Goal: Transaction & Acquisition: Purchase product/service

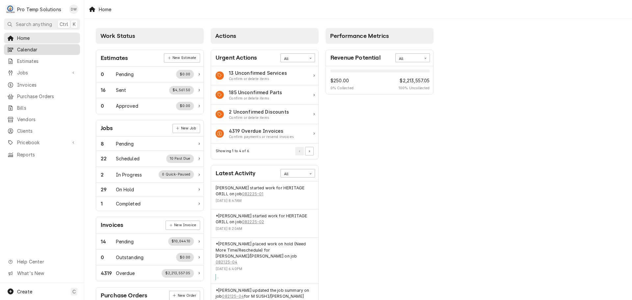
click at [28, 48] on span "Calendar" at bounding box center [47, 49] width 60 height 7
click at [21, 70] on span "Jobs" at bounding box center [42, 72] width 50 height 7
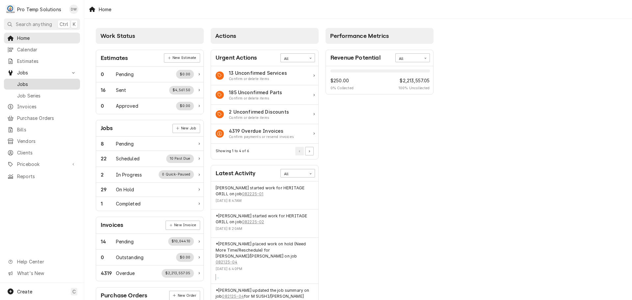
click at [21, 82] on span "Jobs" at bounding box center [47, 84] width 60 height 7
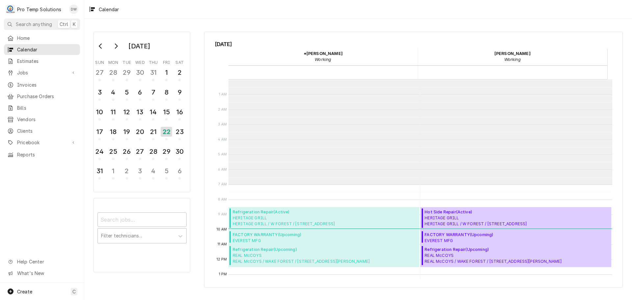
scroll to position [105, 0]
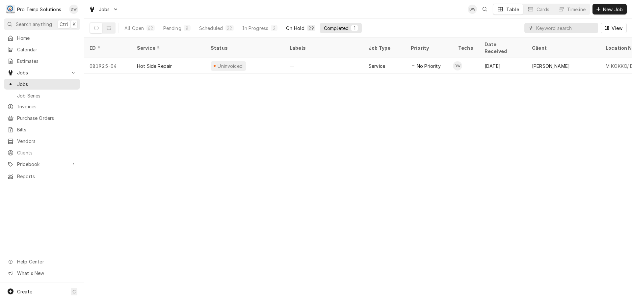
click at [297, 28] on div "On Hold" at bounding box center [295, 28] width 18 height 7
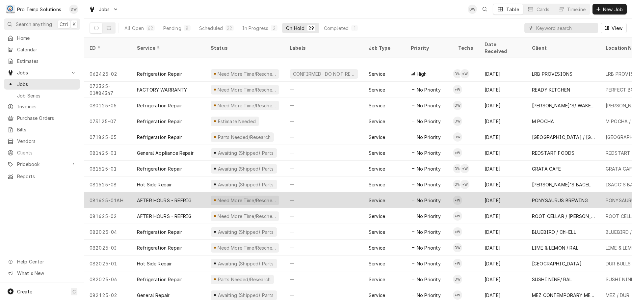
scroll to position [213, 0]
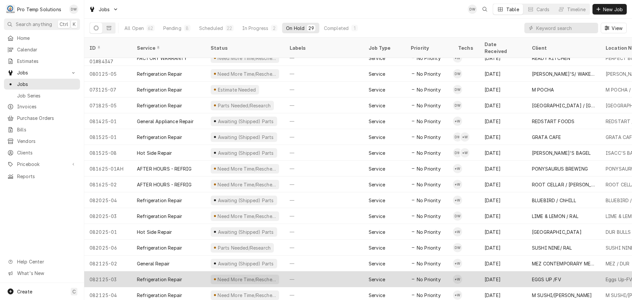
click at [331, 271] on div "—" at bounding box center [323, 279] width 79 height 16
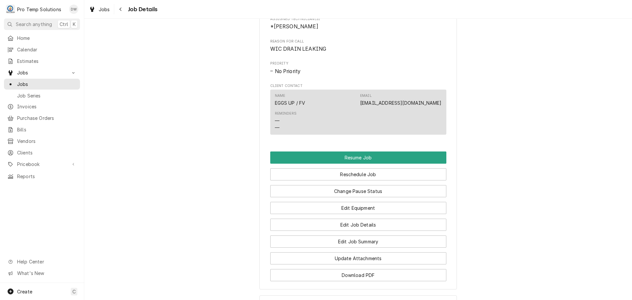
scroll to position [428, 0]
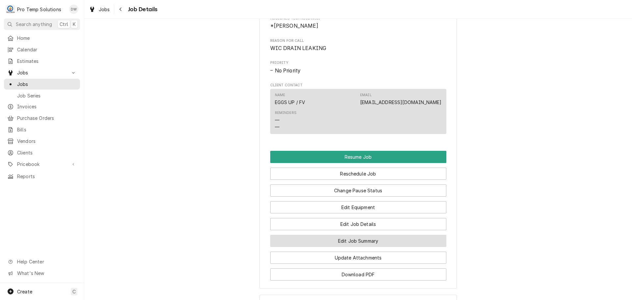
click at [355, 247] on button "Edit Job Summary" at bounding box center [358, 241] width 176 height 12
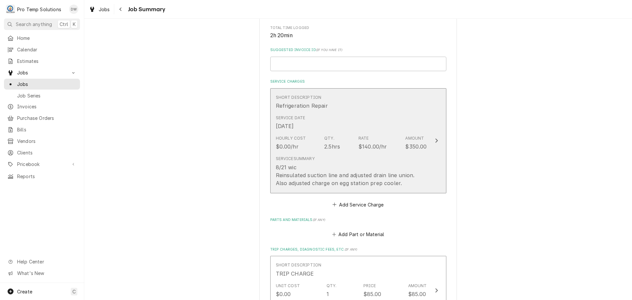
click at [433, 137] on div "Update Line Item" at bounding box center [436, 141] width 9 height 8
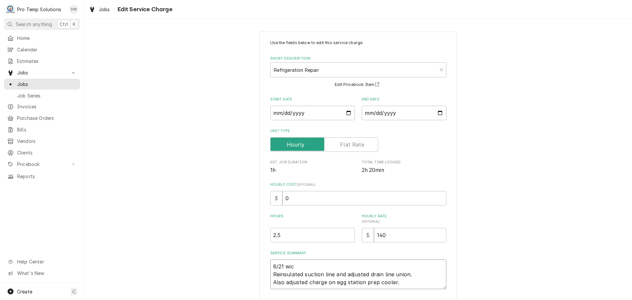
click at [300, 264] on textarea "8/21 wic Reinsulated suction line and adjusted drain line union. Also adjusted …" at bounding box center [358, 274] width 176 height 30
type textarea "x"
type textarea "8/21 wi Reinsulated suction line and adjusted drain line union. Also adjusted c…"
type textarea "x"
type textarea "8/21 w Reinsulated suction line and adjusted drain line union. Also adjusted ch…"
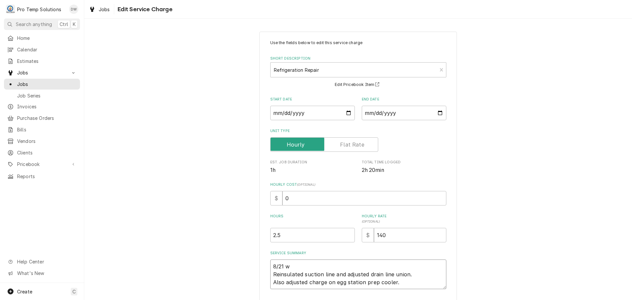
type textarea "x"
type textarea "8/21 Reinsulated suction line and adjusted drain line union. Also adjusted char…"
type textarea "x"
type textarea "8/21 w Reinsulated suction line and adjusted drain line union. Also adjusted ch…"
type textarea "x"
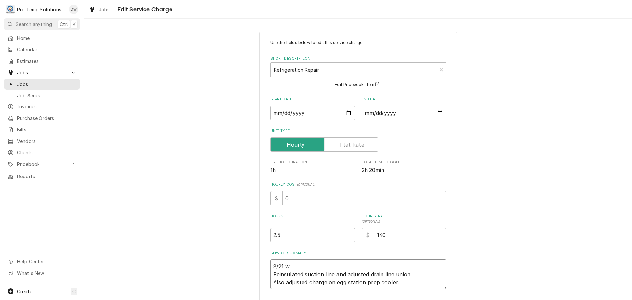
type textarea "8/21 wi Reinsulated suction line and adjusted drain line union. Also adjusted c…"
type textarea "x"
type textarea "8/21 wic Reinsulated suction line and adjusted drain line union. Also adjusted …"
type textarea "x"
type textarea "8/21 wi Reinsulated suction line and adjusted drain line union. Also adjusted c…"
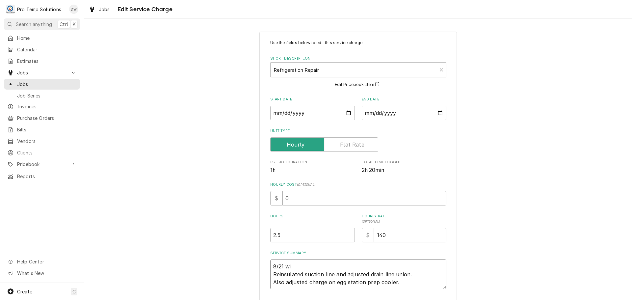
type textarea "x"
type textarea "8/21 w Reinsulated suction line and adjusted drain line union. Also adjusted ch…"
type textarea "x"
type textarea "8/21 Reinsulated suction line and adjusted drain line union. Also adjusted char…"
type textarea "x"
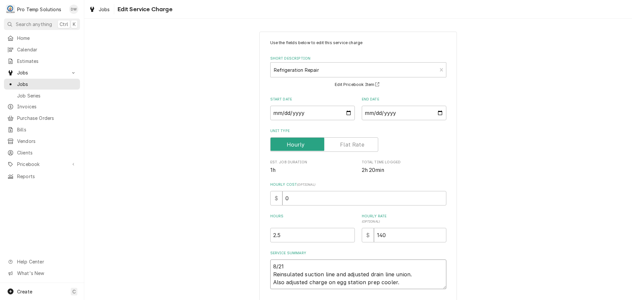
type textarea "8/21 W Reinsulated suction line and adjusted drain line union. Also adjusted ch…"
type textarea "x"
type textarea "8/21 WI Reinsulated suction line and adjusted drain line union. Also adjusted c…"
type textarea "x"
type textarea "8/21 WIC Reinsulated suction line and adjusted drain line union. Also adjusted …"
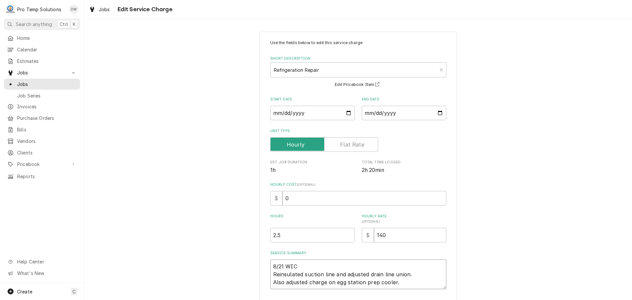
type textarea "x"
type textarea "8/21 WIC Reinsulated suction line and adjusted drain line union. Also adjusted …"
type textarea "x"
type textarea "8/21 WIC 3 Reinsulated suction line and adjusted drain line union. Also adjuste…"
type textarea "x"
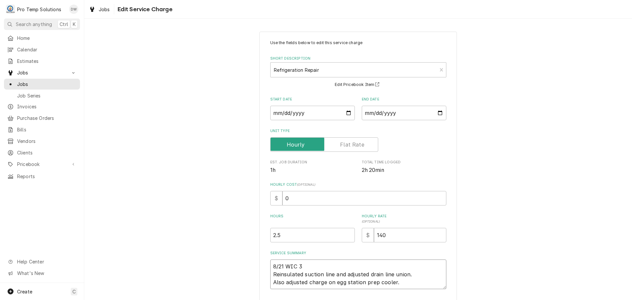
type textarea "8/21 WIC 30 Reinsulated suction line and adjusted drain line union. Also adjust…"
type textarea "x"
type textarea "8/21 WIC 300 Reinsulated suction line and adjusted drain line union. Also adjus…"
type textarea "x"
type textarea "8/21 WIC 300- Reinsulated suction line and adjusted drain line union. Also adju…"
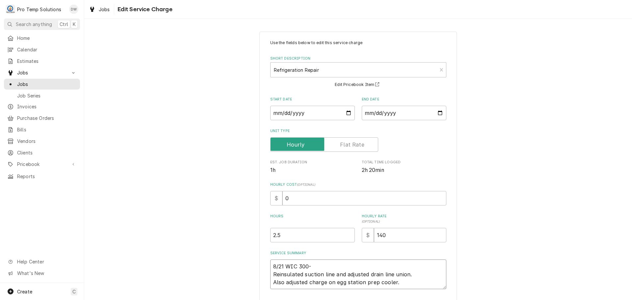
type textarea "x"
type textarea "8/21 WIC 300-5 Reinsulated suction line and adjusted drain line union. Also adj…"
type textarea "x"
type textarea "8/21 WIC 300-52 Reinsulated suction line and adjusted drain line union. Also ad…"
type textarea "x"
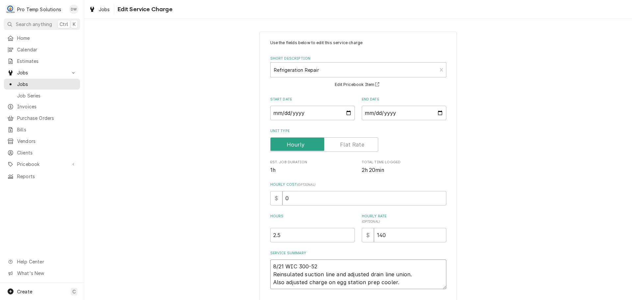
type textarea "8/21 WIC 300-520 Reinsulated suction line and adjusted drain line union. Also a…"
type textarea "x"
type textarea "8/21 WIC 300-520 Reinsulated suction line and adjusted drain line union. Also a…"
type textarea "x"
type textarea "8/21 WIC 300-520 K Reinsulated suction line and adjusted drain line union. Also…"
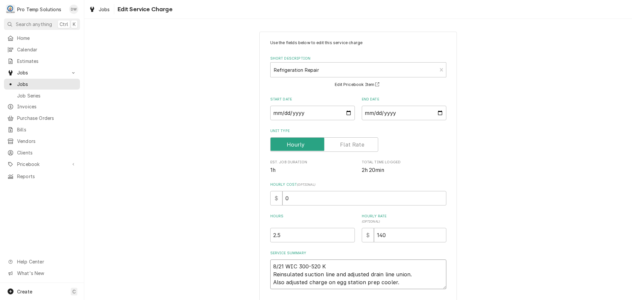
type textarea "x"
type textarea "8/21 WIC 300-520 KE Reinsulated suction line and adjusted drain line union. Als…"
type textarea "x"
type textarea "8/21 WIC 300-520 KEV Reinsulated suction line and adjusted drain line union. Al…"
type textarea "x"
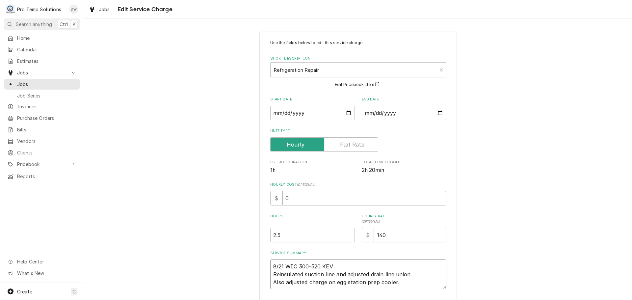
type textarea "8/21 WIC 300-520 KEVI Reinsulated suction line and adjusted drain line union. A…"
type textarea "x"
type textarea "8/21 WIC 300-520 KEVIN Reinsulated suction line and adjusted drain line union. …"
type textarea "x"
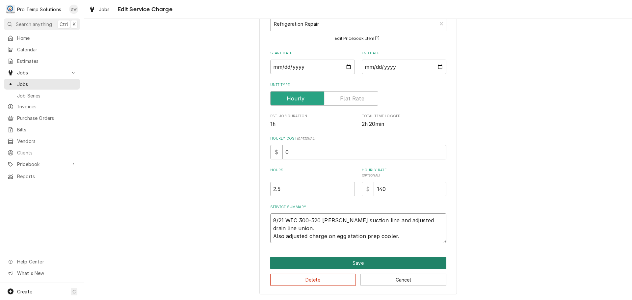
type textarea "8/21 WIC 300-520 KEVIN Reinsulated suction line and adjusted drain line union. …"
click at [358, 263] on button "Save" at bounding box center [358, 263] width 176 height 12
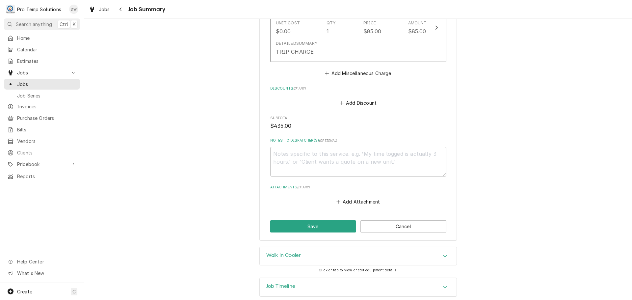
scroll to position [395, 0]
click at [309, 225] on button "Save" at bounding box center [313, 225] width 86 height 12
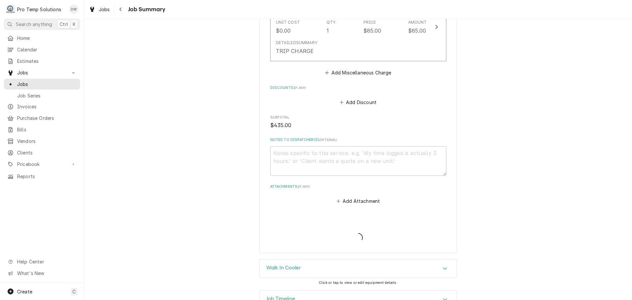
type textarea "x"
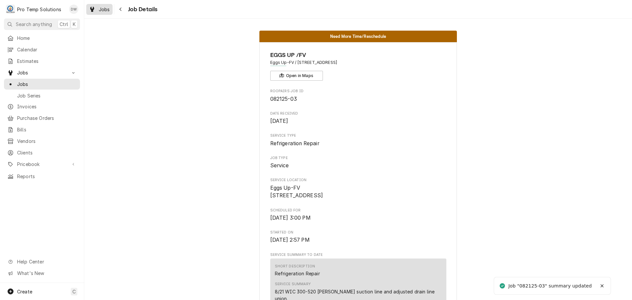
click at [104, 9] on span "Jobs" at bounding box center [104, 9] width 11 height 7
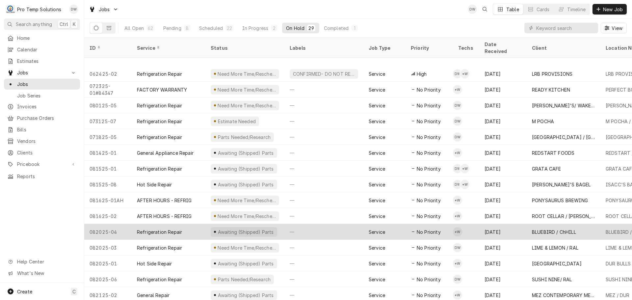
scroll to position [213, 0]
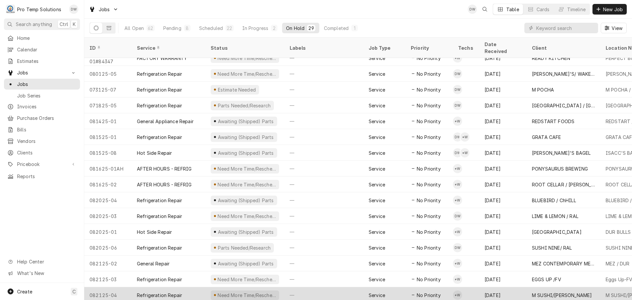
click at [345, 287] on div "—" at bounding box center [323, 295] width 79 height 16
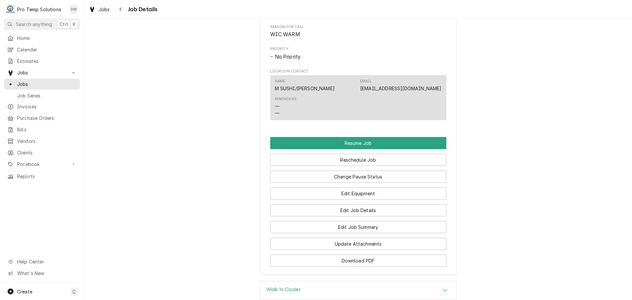
scroll to position [548, 0]
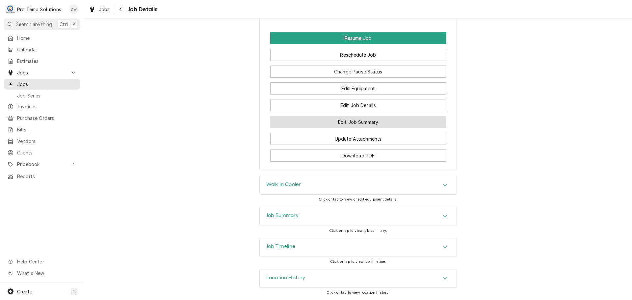
click at [340, 122] on button "Edit Job Summary" at bounding box center [358, 122] width 176 height 12
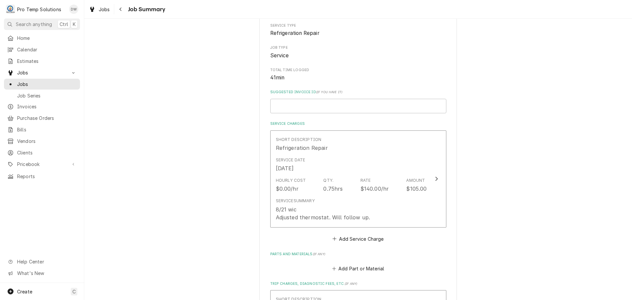
scroll to position [132, 0]
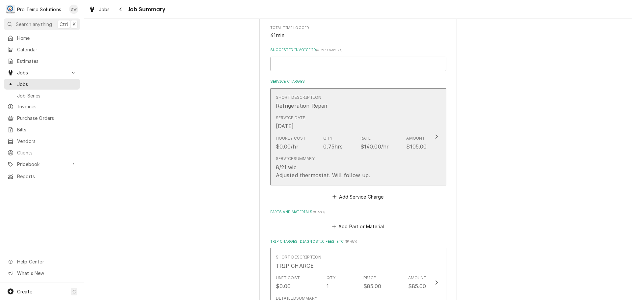
click at [435, 135] on icon "Update Line Item" at bounding box center [436, 136] width 3 height 5
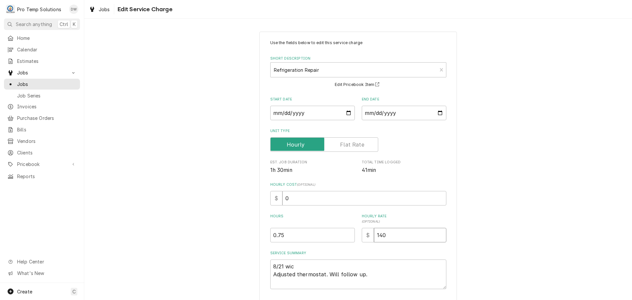
click at [382, 234] on input "140" at bounding box center [410, 235] width 72 height 14
type textarea "x"
type input "14"
type textarea "x"
type input "1"
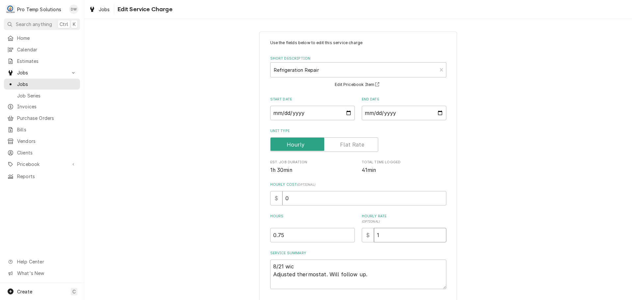
type textarea "x"
type input "2"
type textarea "x"
type input "21"
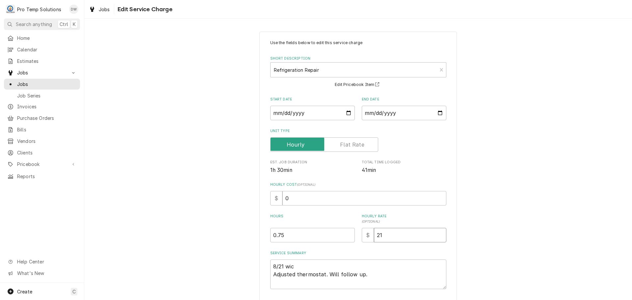
type textarea "x"
type input "210"
click at [292, 268] on textarea "8/21 wic Adjusted thermostat. Will follow up." at bounding box center [358, 274] width 176 height 30
type textarea "x"
type textarea "8/21 wi Adjusted thermostat. Will follow up."
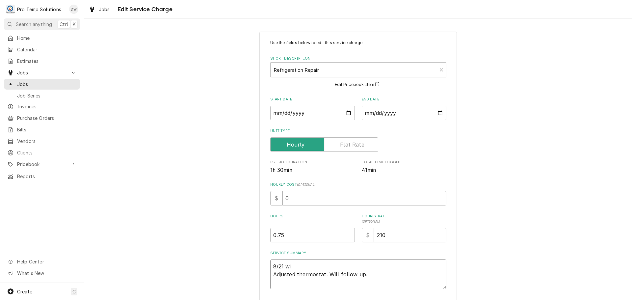
type textarea "x"
type textarea "8/21 w Adjusted thermostat. Will follow up."
type textarea "x"
type textarea "8/21 Adjusted thermostat. Will follow up."
type textarea "x"
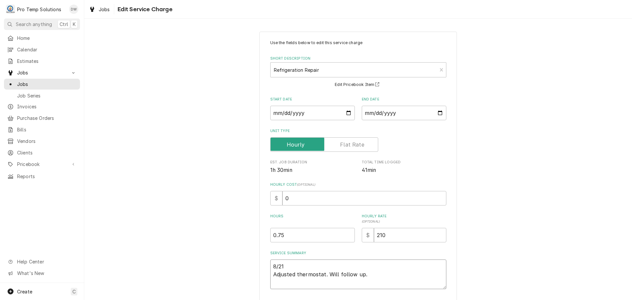
type textarea "8/21 W Adjusted thermostat. Will follow up."
type textarea "x"
type textarea "8/21 WI Adjusted thermostat. Will follow up."
type textarea "x"
type textarea "8/21 WIC Adjusted thermostat. Will follow up."
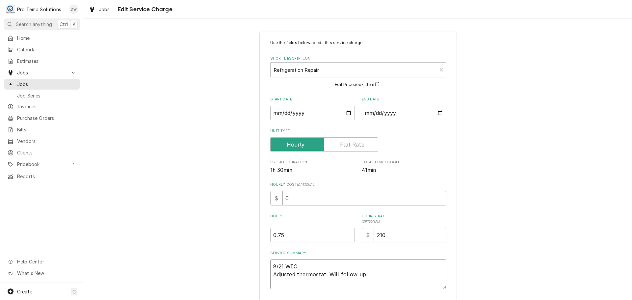
type textarea "x"
type textarea "8/21 WIC Adjusted thermostat. Will follow up."
type textarea "x"
type textarea "8/21 WIC 6 Adjusted thermostat. Will follow up."
type textarea "x"
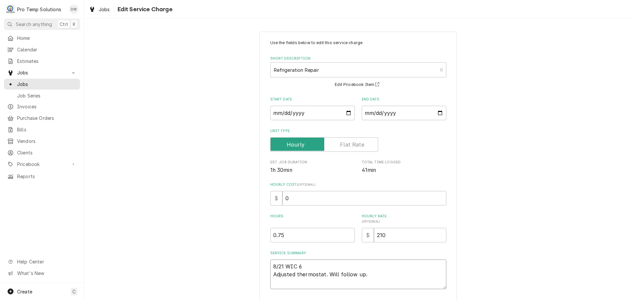
type textarea "8/21 WIC 60 Adjusted thermostat. Will follow up."
type textarea "x"
type textarea "8/21 WIC 600 Adjusted thermostat. Will follow up."
type textarea "x"
type textarea "8/21 WIC 600- Adjusted thermostat. Will follow up."
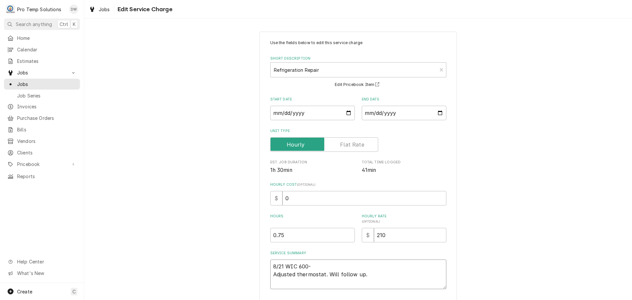
type textarea "x"
type textarea "8/21 WIC 600-6 Adjusted thermostat. Will follow up."
type textarea "x"
type textarea "8/21 WIC 600-64 Adjusted thermostat. Will follow up."
type textarea "x"
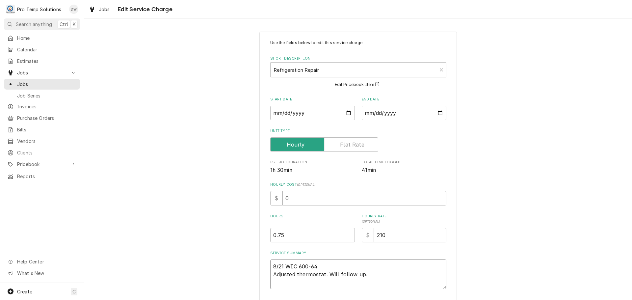
type textarea "8/21 WIC 600-640 Adjusted thermostat. Will follow up."
type textarea "x"
type textarea "8/21 WIC 600-640 Adjusted thermostat. Will follow up."
type textarea "x"
type textarea "8/21 WIC 600-640 K Adjusted thermostat. Will follow up."
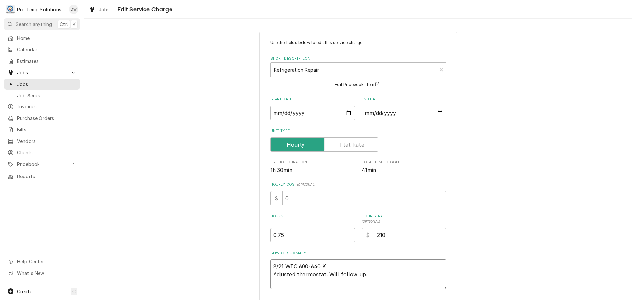
type textarea "x"
type textarea "8/21 WIC 600-640 KE Adjusted thermostat. Will follow up."
type textarea "x"
type textarea "8/21 WIC 600-640 KEV Adjusted thermostat. Will follow up."
type textarea "x"
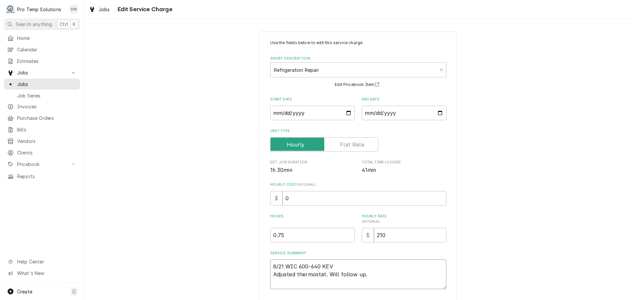
type textarea "8/21 WIC 600-640 KEVI Adjusted thermostat. Will follow up."
type textarea "x"
type textarea "8/21 WIC 600-640 KEVIN Adjusted thermostat. Will follow up."
type textarea "x"
type textarea "8/21 WIC 600-640 KEVIN Adjusted thermostat. Will follow up."
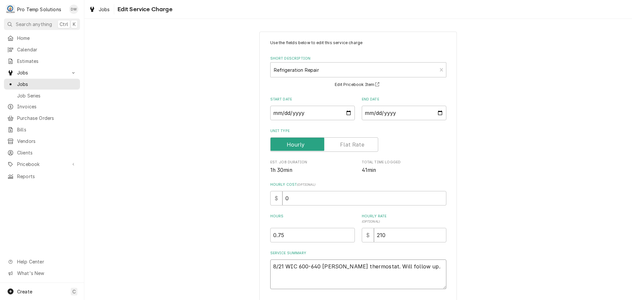
type textarea "x"
type textarea "8/21 WIC 600-640 KEVIN ( Adjusted thermostat. Will follow up."
type textarea "x"
type textarea "8/21 WIC 600-640 KEVIN ( Adjusted thermostat. Will follow up."
type textarea "x"
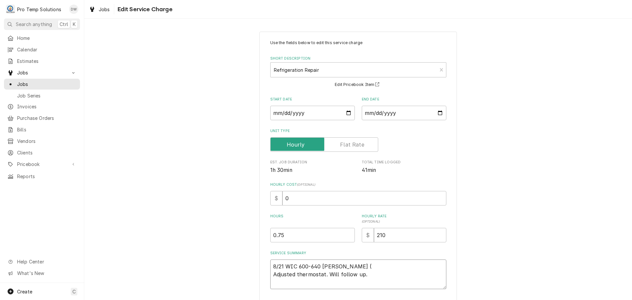
type textarea "8/21 WIC 600-640 KEVIN ( T Adjusted thermostat. Will follow up."
type textarea "x"
type textarea "8/21 WIC 600-640 KEVIN ( TH Adjusted thermostat. Will follow up."
type textarea "x"
type textarea "8/21 WIC 600-640 KEVIN ( TH Adjusted thermostat. Will follow up."
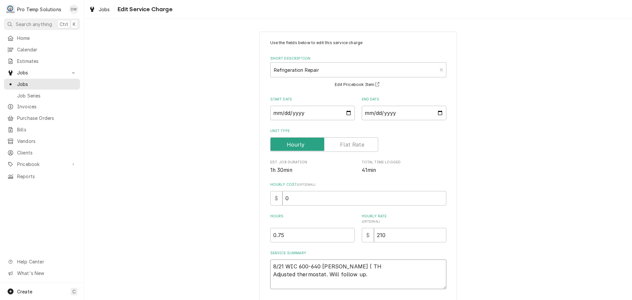
type textarea "x"
type textarea "8/21 WIC 600-640 KEVIN ( TH A Adjusted thermostat. Will follow up."
type textarea "x"
type textarea "8/21 WIC 600-640 KEVIN ( TH A/ Adjusted thermostat. Will follow up."
type textarea "x"
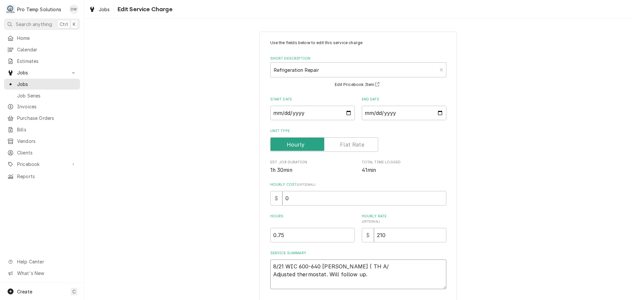
type textarea "8/21 WIC 600-640 KEVIN ( TH A/H Adjusted thermostat. Will follow up."
type textarea "x"
type textarea "8/21 WIC 600-640 KEVIN ( TH A/H Adjusted thermostat. Will follow up."
type textarea "x"
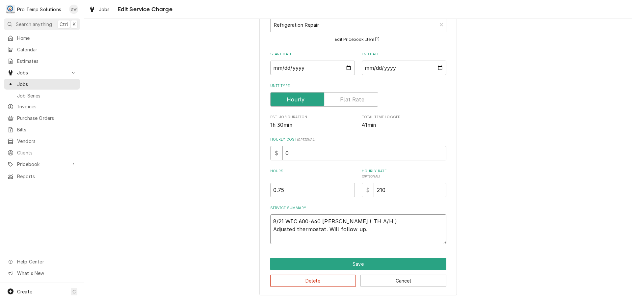
scroll to position [46, 0]
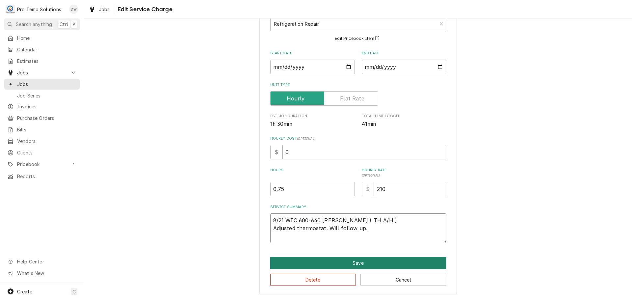
type textarea "8/21 WIC 600-640 KEVIN ( TH A/H ) Adjusted thermostat. Will follow up."
click at [353, 263] on button "Save" at bounding box center [358, 263] width 176 height 12
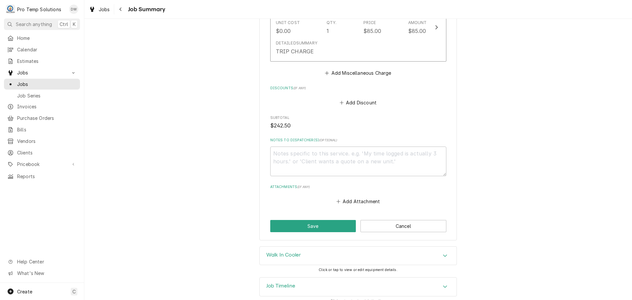
scroll to position [395, 0]
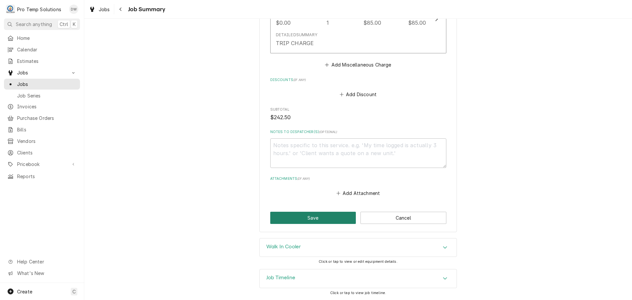
click at [309, 216] on button "Save" at bounding box center [313, 218] width 86 height 12
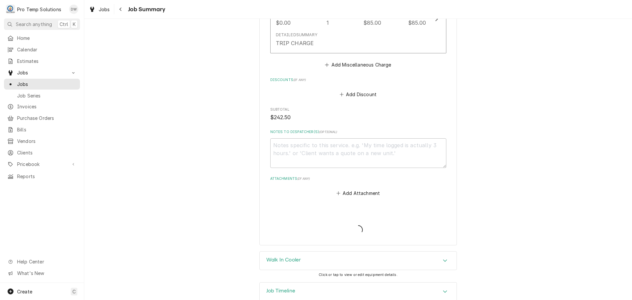
type textarea "x"
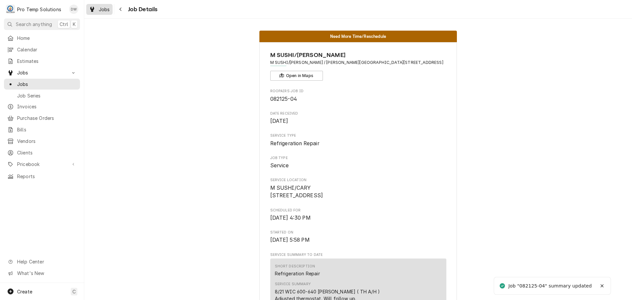
click at [100, 11] on span "Jobs" at bounding box center [104, 9] width 11 height 7
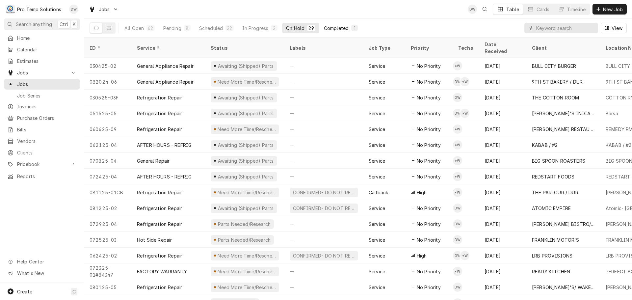
click at [334, 29] on div "Completed" at bounding box center [336, 28] width 25 height 7
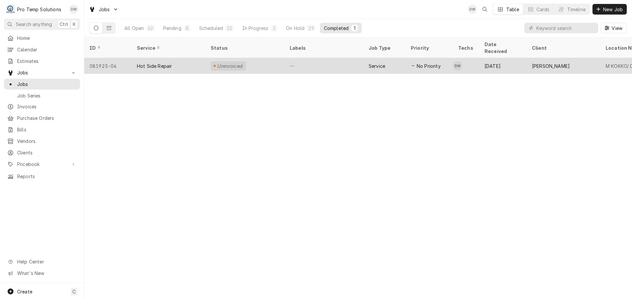
click at [329, 60] on div "—" at bounding box center [323, 66] width 79 height 16
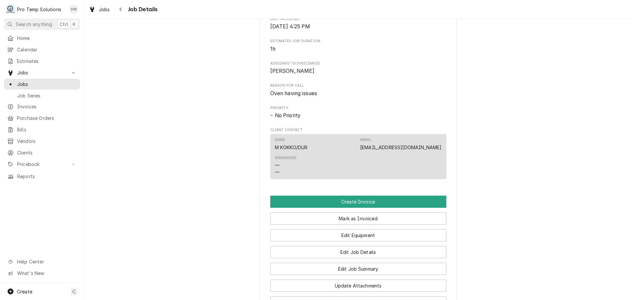
scroll to position [395, 0]
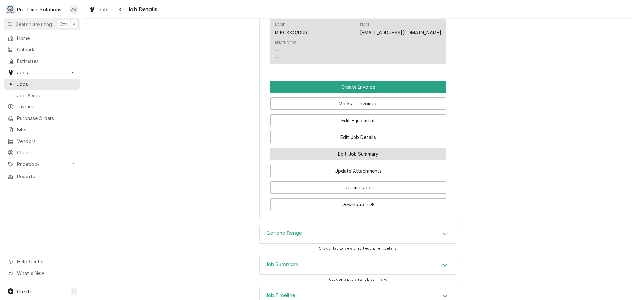
click at [354, 160] on button "Edit Job Summary" at bounding box center [358, 154] width 176 height 12
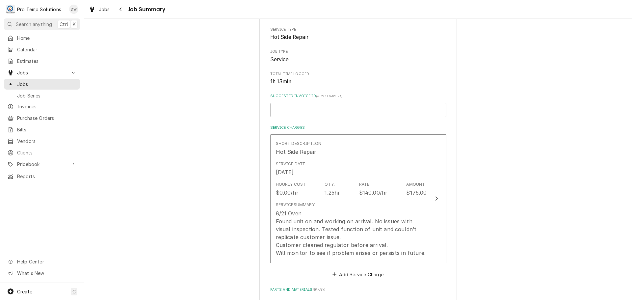
scroll to position [132, 0]
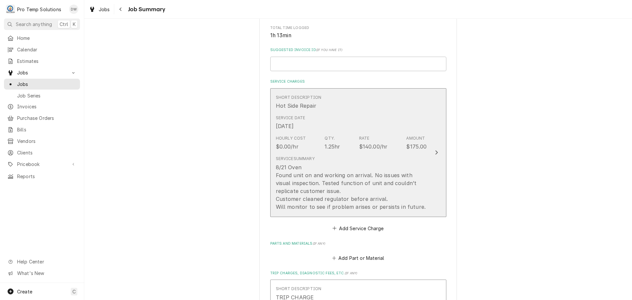
click at [435, 152] on icon "Update Line Item" at bounding box center [436, 152] width 3 height 5
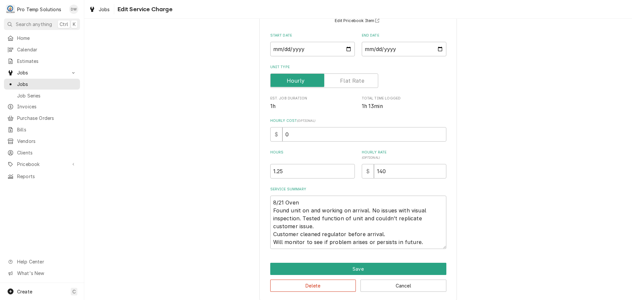
scroll to position [66, 0]
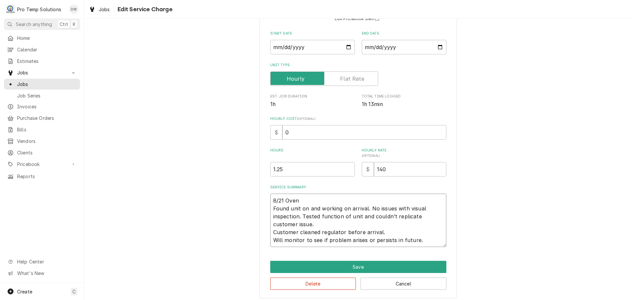
click at [303, 196] on textarea "8/21 Oven Found unit on and working on arrival. No issues with visual inspectio…" at bounding box center [358, 219] width 176 height 53
type textarea "x"
type textarea "8/21 Oven Found unit on and working on arrival. No issues with visual inspectio…"
type textarea "x"
type textarea "8/21 Oven 3 Found unit on and working on arrival. No issues with visual inspect…"
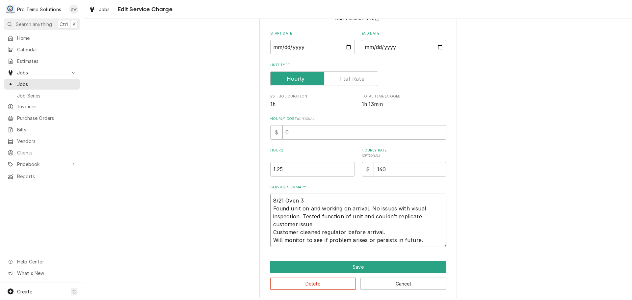
type textarea "x"
type textarea "8/21 Oven 31 Found unit on and working on arrival. No issues with visual inspec…"
type textarea "x"
type textarea "8/21 Oven 310 Found unit on and working on arrival. No issues with visual inspe…"
type textarea "x"
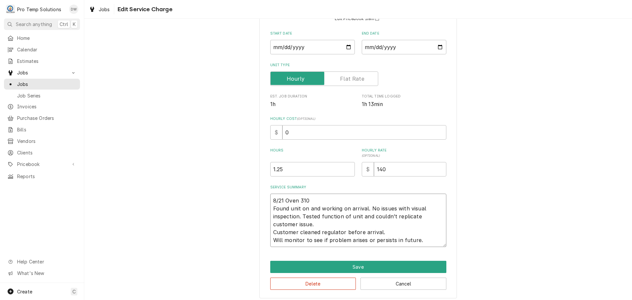
type textarea "8/21 Oven 310- Found unit on and working on arrival. No issues with visual insp…"
type textarea "x"
type textarea "8/21 Oven 310-4 Found unit on and working on arrival. No issues with visual ins…"
type textarea "x"
type textarea "8/21 Oven 310-42 Found unit on and working on arrival. No issues with visual in…"
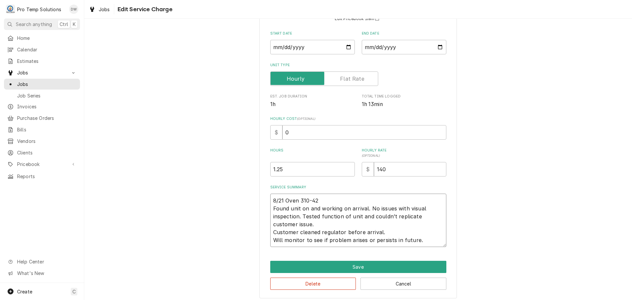
type textarea "x"
type textarea "8/21 Oven 310-425 Found unit on and working on arrival. No issues with visual i…"
type textarea "x"
type textarea "8/21 Oven 310-425 Found unit on and working on arrival. No issues with visual i…"
type textarea "x"
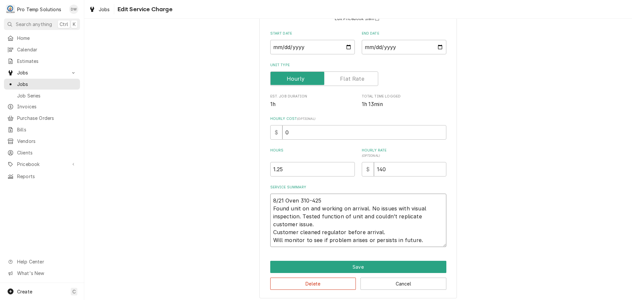
type textarea "8/21 Oven 310-425 K Found unit on and working on arrival. No issues with visual…"
type textarea "x"
type textarea "8/21 Oven 310-425 KO Found unit on and working on arrival. No issues with visua…"
type textarea "x"
type textarea "8/21 Oven 310-425 KOT Found unit on and working on arrival. No issues with visu…"
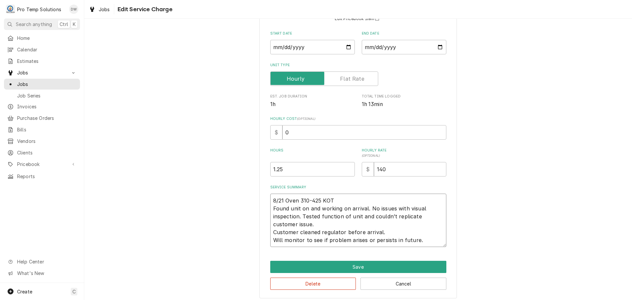
type textarea "x"
type textarea "8/21 Oven 310-425 KOTY Found unit on and working on arrival. No issues with vis…"
type textarea "x"
type textarea "8/21 Oven 310-425 KOTY Found unit on and working on arrival. No issues with vis…"
click at [291, 135] on input "0" at bounding box center [364, 132] width 164 height 14
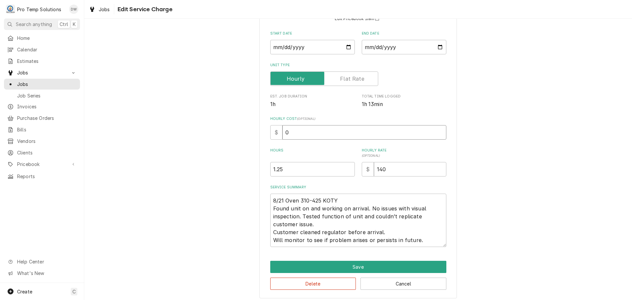
type textarea "x"
type input "1"
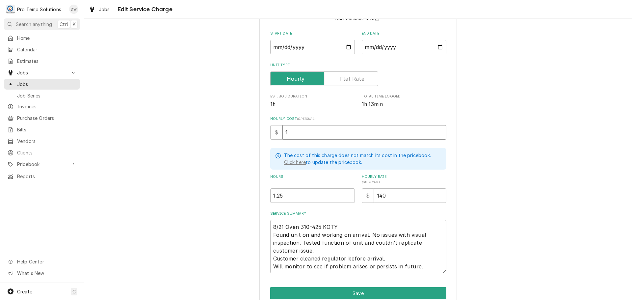
type textarea "x"
type input "18"
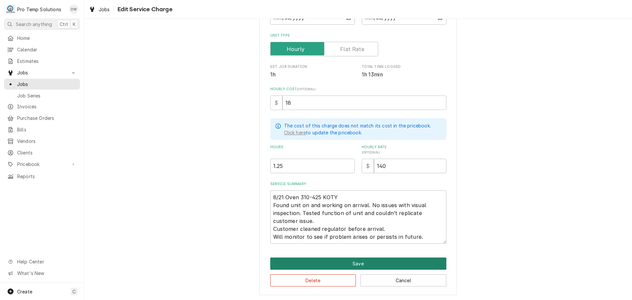
click at [356, 263] on button "Save" at bounding box center [358, 263] width 176 height 12
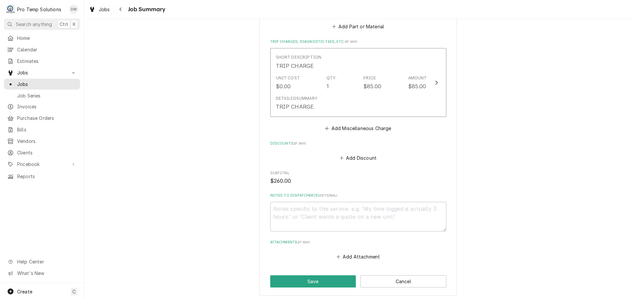
scroll to position [395, 0]
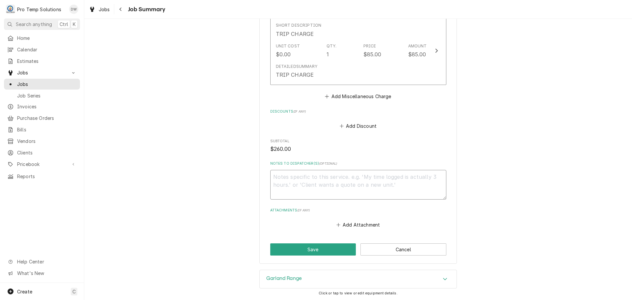
click at [301, 176] on textarea "Notes to Dispatcher(s) ( optional )" at bounding box center [358, 185] width 176 height 30
type textarea "x"
type textarea "#"
type textarea "x"
type textarea "#0"
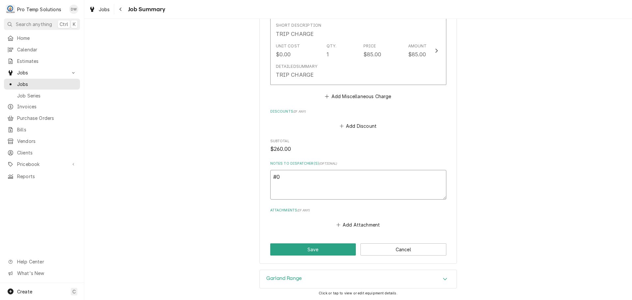
type textarea "x"
type textarea "#08"
type textarea "x"
type textarea "#082"
type textarea "x"
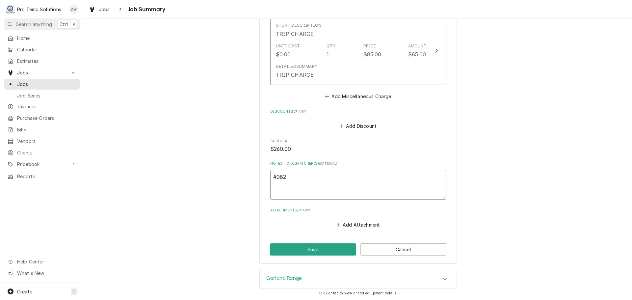
type textarea "#0821"
type textarea "x"
type textarea "#08212"
type textarea "x"
type textarea "#082125"
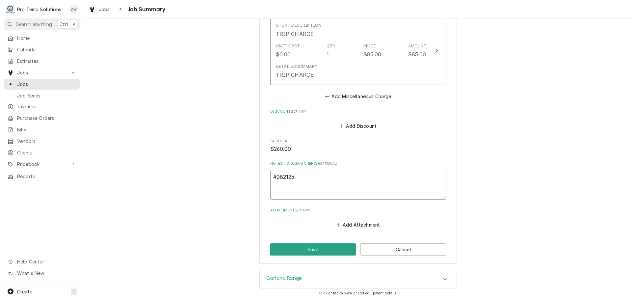
type textarea "x"
type textarea "#0821250"
type textarea "x"
type textarea "#08212500"
type textarea "x"
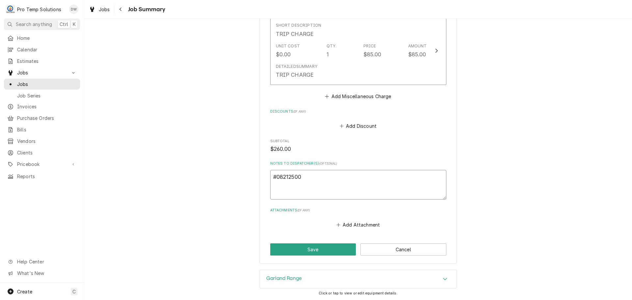
type textarea "#082125004"
type textarea "x"
type textarea "#082125004"
type textarea "x"
type textarea "#082125004 M"
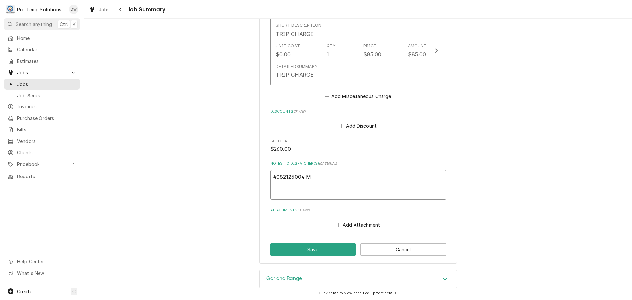
type textarea "x"
type textarea "#082125004 M"
type textarea "x"
type textarea "#082125004 M K"
type textarea "x"
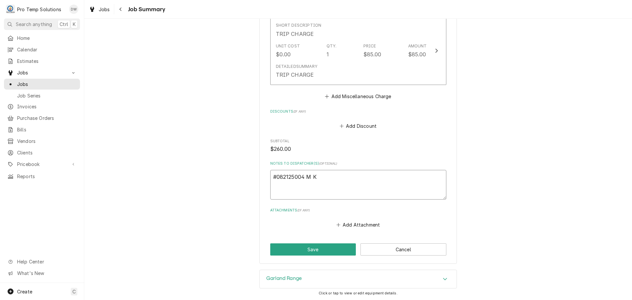
type textarea "#082125004 M KO"
type textarea "x"
type textarea "#082125004 M KOK"
type textarea "x"
type textarea "#082125004 M KOKO"
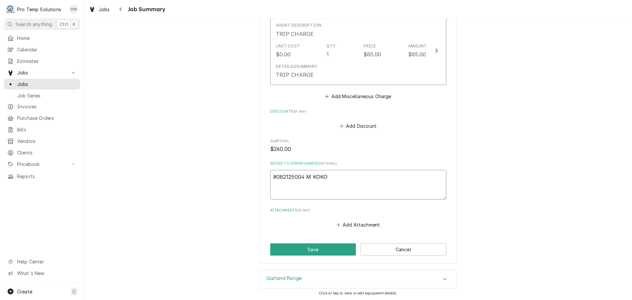
type textarea "x"
type textarea "#082125004 M KOKO-"
type textarea "x"
type textarea "#082125004 M KOKO-"
type textarea "x"
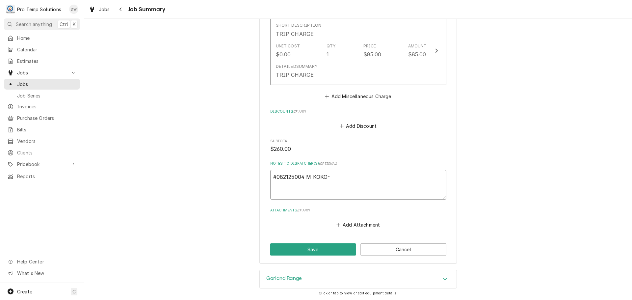
type textarea "#082125004 M KOKO- R"
type textarea "x"
type textarea "#082125004 M KOKO- RA"
type textarea "x"
type textarea "#082125004 M KOKO- RAN"
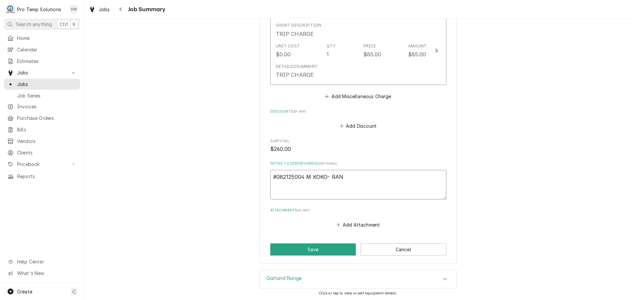
type textarea "x"
type textarea "#082125004 M KOKO- RANG"
type textarea "x"
type textarea "#082125004 M KOKO- RANGE"
type textarea "x"
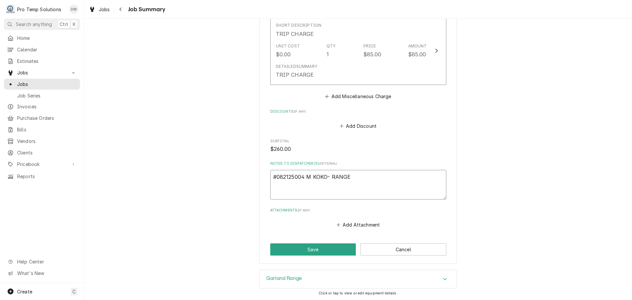
type textarea "#082125004 M KOKO- RANGE/"
type textarea "x"
type textarea "#082125004 M KOKO- RANGE/O"
type textarea "x"
type textarea "#082125004 M KOKO- RANGE/OV"
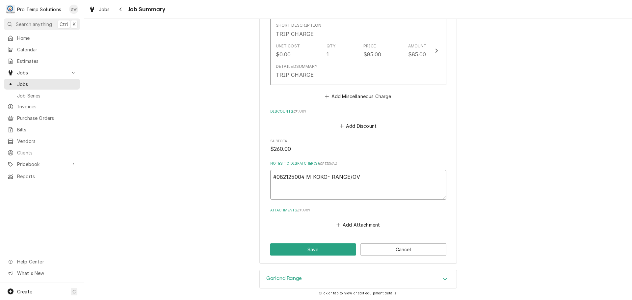
type textarea "x"
type textarea "#082125004 M KOKO- RANGE/OVE"
type textarea "x"
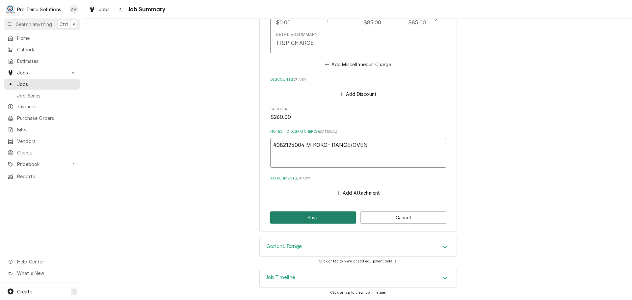
type textarea "#082125004 M KOKO- RANGE/OVEN"
click at [310, 218] on button "Save" at bounding box center [313, 217] width 86 height 12
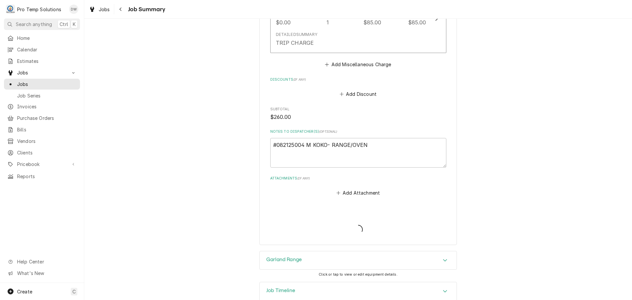
type textarea "x"
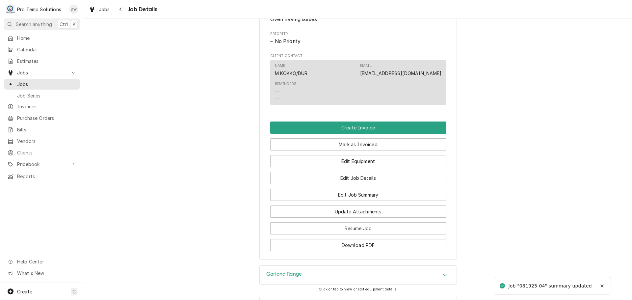
scroll to position [362, 0]
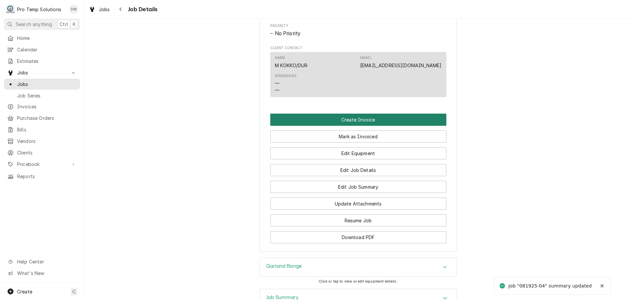
click at [347, 126] on button "Create Invoice" at bounding box center [358, 120] width 176 height 12
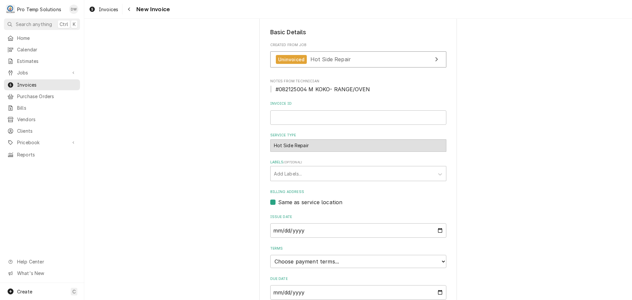
scroll to position [132, 0]
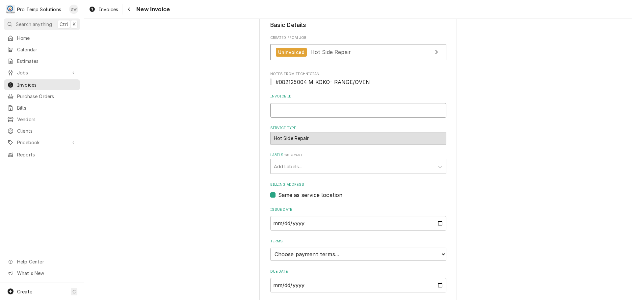
click at [307, 115] on input "Invoice ID" at bounding box center [358, 110] width 176 height 14
type input "#082125004"
click at [438, 222] on input "[DATE]" at bounding box center [358, 223] width 176 height 14
type input "[DATE]"
click at [298, 255] on select "Choose payment terms... Same Day Net 7 Net 14 Net 21 Net 30 Net 45 Net 60 Net 90" at bounding box center [358, 253] width 176 height 13
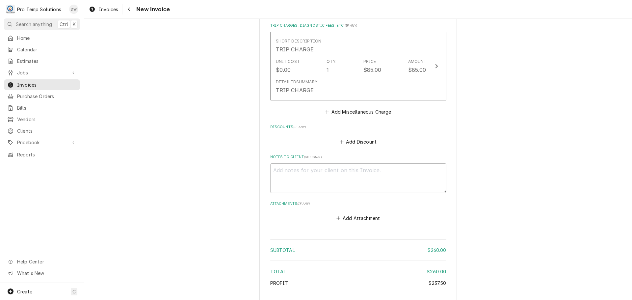
scroll to position [669, 0]
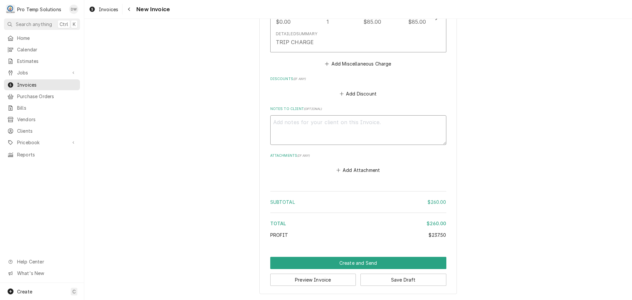
click at [288, 126] on textarea "Notes to Client ( optional )" at bounding box center [358, 130] width 176 height 30
type textarea "x"
type textarea "#"
type textarea "x"
type textarea "#0"
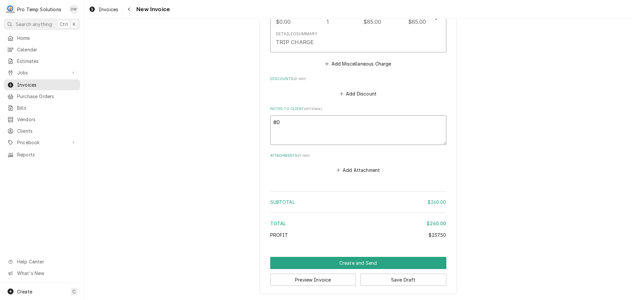
type textarea "x"
type textarea "#08"
type textarea "x"
type textarea "#082"
type textarea "x"
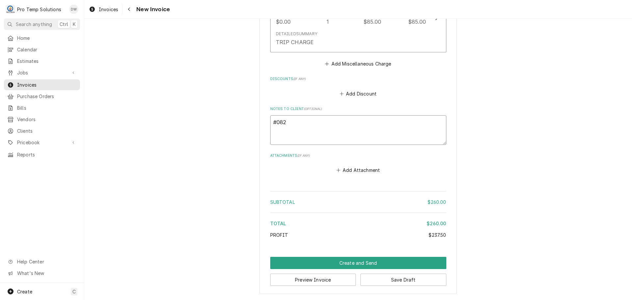
type textarea "#0821"
type textarea "x"
type textarea "#08212"
type textarea "x"
type textarea "#082125"
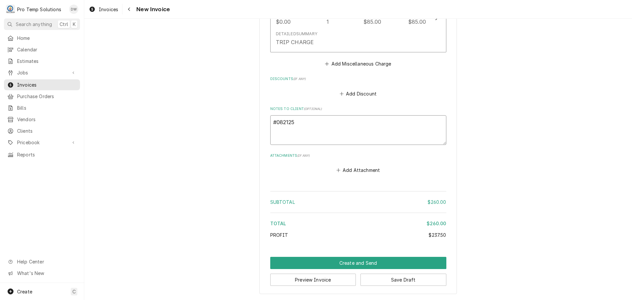
type textarea "x"
type textarea "#0821250"
type textarea "x"
type textarea "#08212500"
type textarea "x"
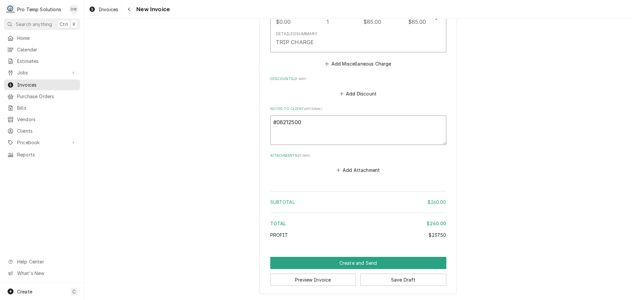
type textarea "#082125004"
type textarea "x"
type textarea "#082125004"
type textarea "x"
type textarea "#082125004 M"
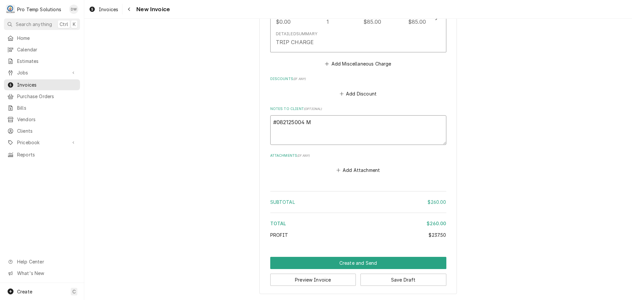
type textarea "x"
type textarea "#082125004 M"
type textarea "x"
type textarea "#082125004 M K"
type textarea "x"
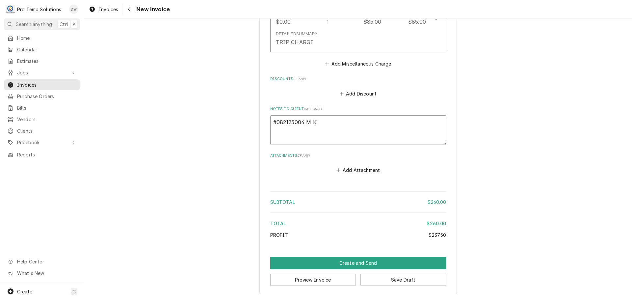
type textarea "#082125004 M KO"
type textarea "x"
type textarea "#082125004 M KOK"
type textarea "x"
type textarea "#082125004 M KOKO"
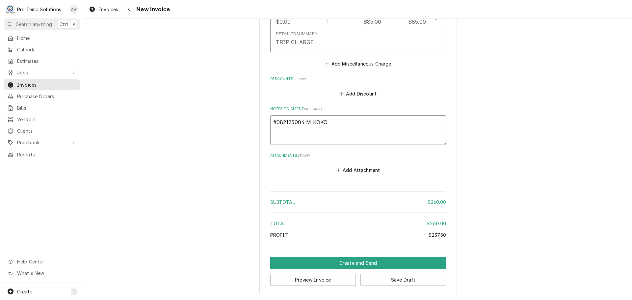
type textarea "x"
type textarea "#082125004 M KOKO-"
type textarea "x"
type textarea "#082125004 M KOKO-"
type textarea "x"
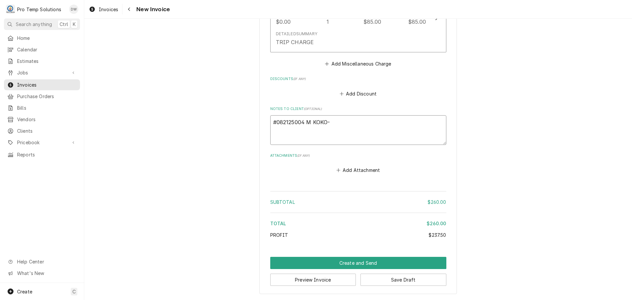
type textarea "#082125004 M KOKO- R"
type textarea "x"
type textarea "#082125004 M KOKO- RA"
type textarea "x"
type textarea "#082125004 M KOKO- RAN"
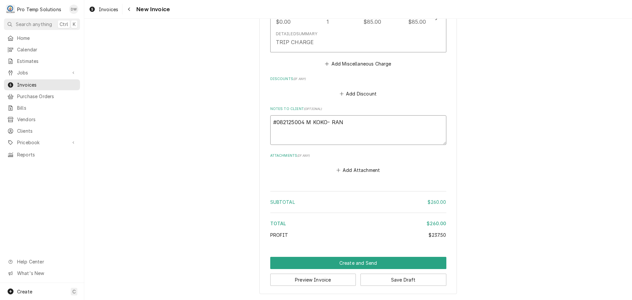
type textarea "x"
type textarea "#082125004 M KOKO- RANG"
type textarea "x"
type textarea "#082125004 M KOKO- RANGE"
type textarea "x"
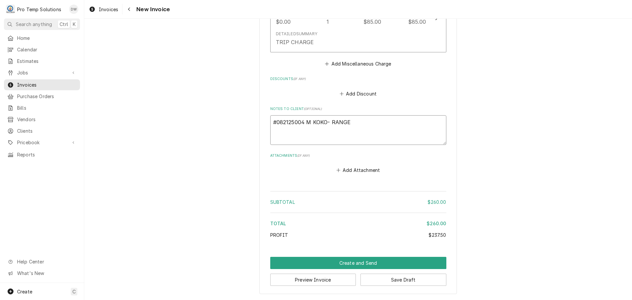
type textarea "#082125004 M KOKO- RANGE"
type textarea "x"
type textarea "#082125004 M KOKO- RANGE /"
type textarea "x"
type textarea "#082125004 M KOKO- RANGE /"
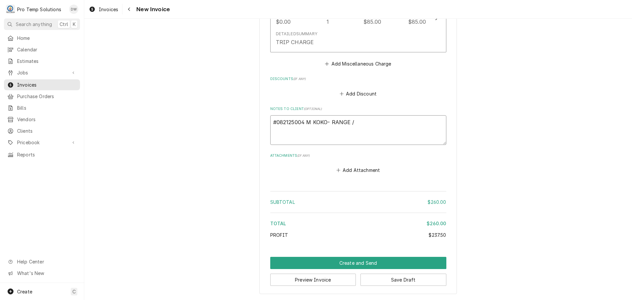
type textarea "x"
type textarea "#082125004 M KOKO- RANGE / O"
type textarea "x"
type textarea "#082125004 M KOKO- RANGE / OV"
type textarea "x"
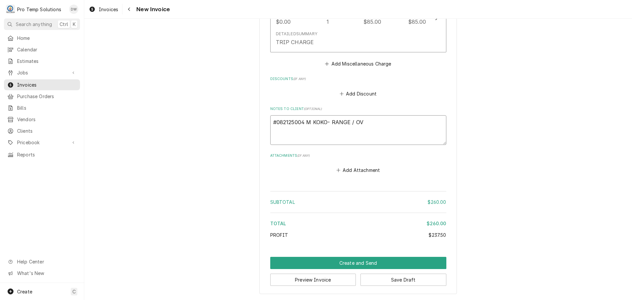
type textarea "#082125004 M KOKO- RANGE / OVE"
type textarea "x"
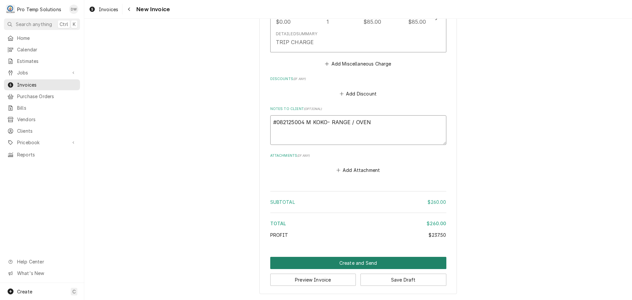
type textarea "#082125004 M KOKO- RANGE / OVEN"
click at [349, 262] on button "Create and Send" at bounding box center [358, 263] width 176 height 12
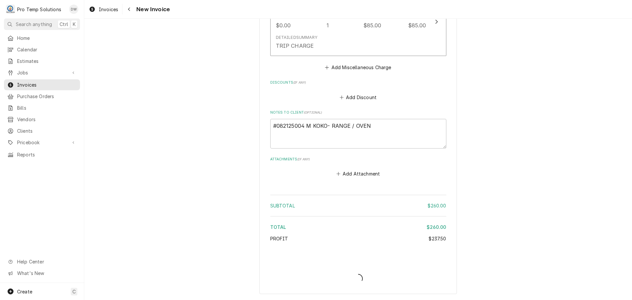
type textarea "x"
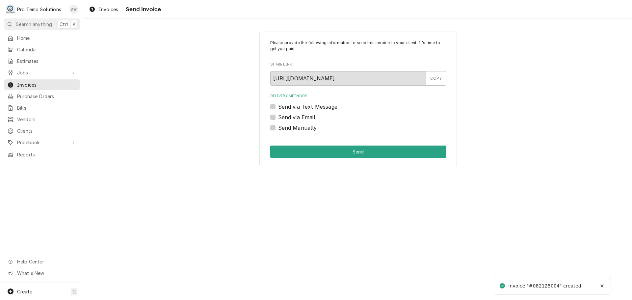
click at [278, 117] on label "Send via Email" at bounding box center [296, 117] width 37 height 8
click at [278, 117] on input "Send via Email" at bounding box center [366, 120] width 176 height 14
checkbox input "true"
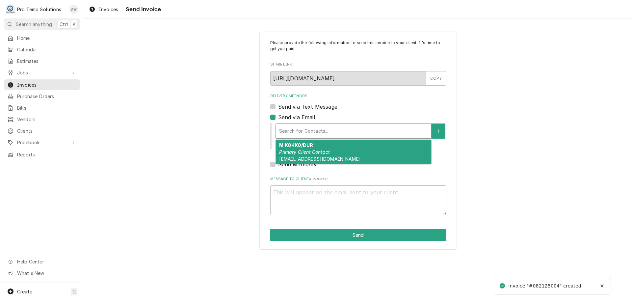
click at [324, 129] on div "Delivery Methods" at bounding box center [353, 131] width 149 height 12
click at [324, 145] on div "M KOKKO/DUR Primary Client Contact protempsolutions@gmail.com" at bounding box center [353, 152] width 155 height 24
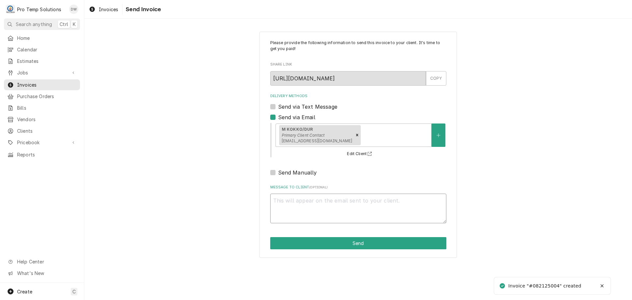
click at [301, 195] on textarea "Message to Client ( optional )" at bounding box center [358, 208] width 176 height 30
type textarea "x"
type textarea "#"
type textarea "x"
type textarea "#0"
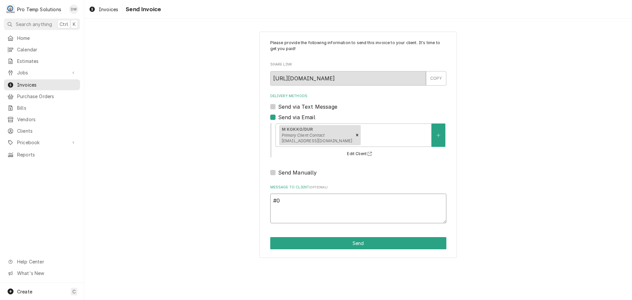
type textarea "x"
type textarea "#08"
type textarea "x"
type textarea "#082"
type textarea "x"
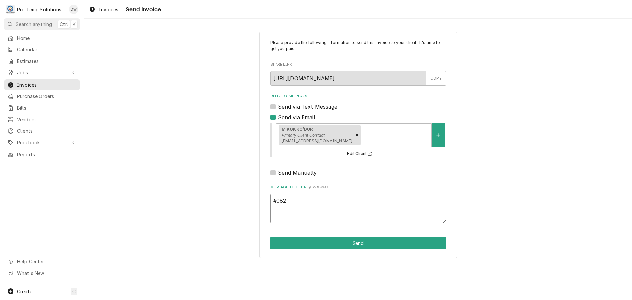
type textarea "#0821"
type textarea "x"
type textarea "#08212"
type textarea "x"
type textarea "#082125"
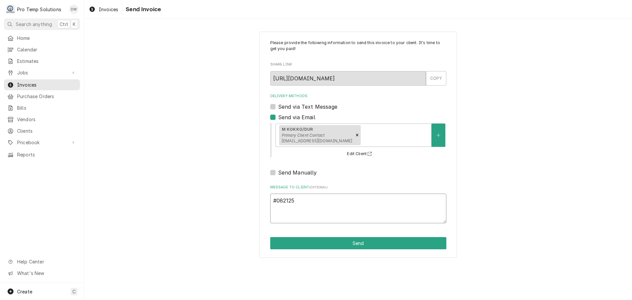
type textarea "x"
type textarea "#0821250"
type textarea "x"
type textarea "#08212500"
type textarea "x"
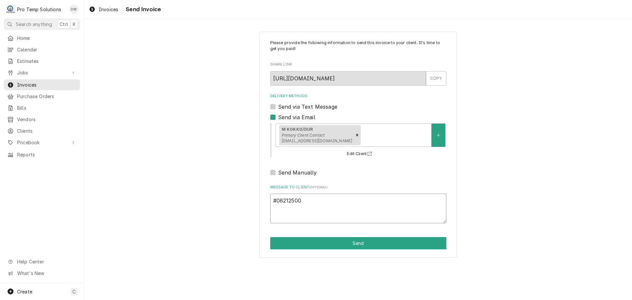
type textarea "#082125004"
type textarea "x"
type textarea "#082125004"
type textarea "x"
type textarea "#082125004 M"
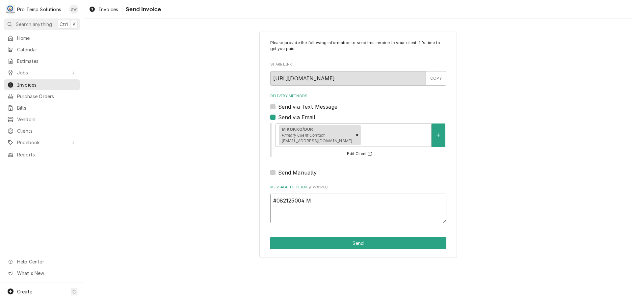
type textarea "x"
type textarea "#082125004 M"
type textarea "x"
type textarea "#082125004 M K"
type textarea "x"
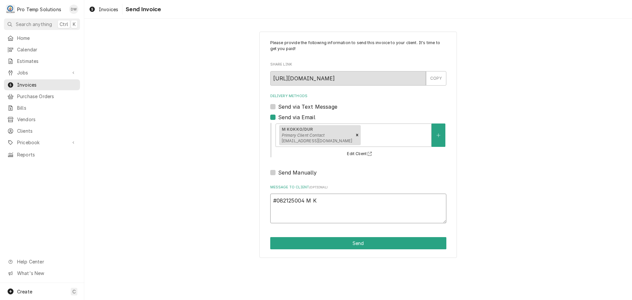
type textarea "#082125004 M KO"
type textarea "x"
type textarea "#082125004 M KOK"
type textarea "x"
type textarea "#082125004 M KOKO"
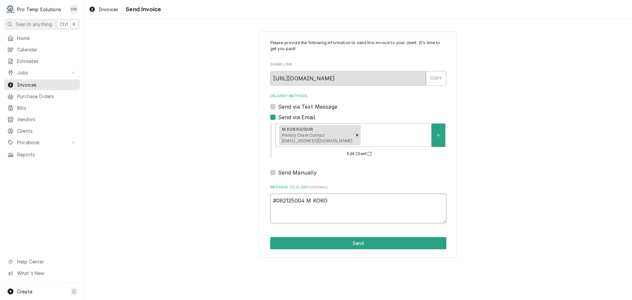
type textarea "x"
type textarea "#082125004 M KOKO-"
type textarea "x"
type textarea "#082125004 M KOKO-"
type textarea "x"
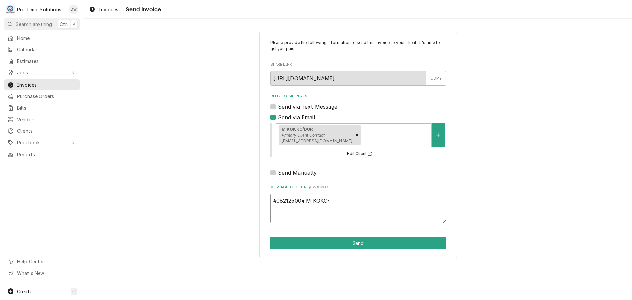
type textarea "#082125004 M KOKO- R"
type textarea "x"
type textarea "#082125004 M KOKO- RA"
type textarea "x"
type textarea "#082125004 M KOKO- RAN"
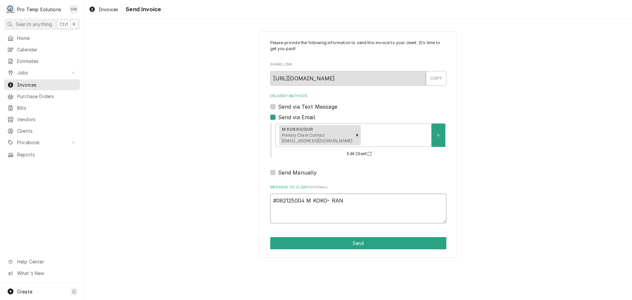
type textarea "x"
type textarea "#082125004 M KOKO- RANG"
type textarea "x"
type textarea "#082125004 M KOKO- RANGE"
type textarea "x"
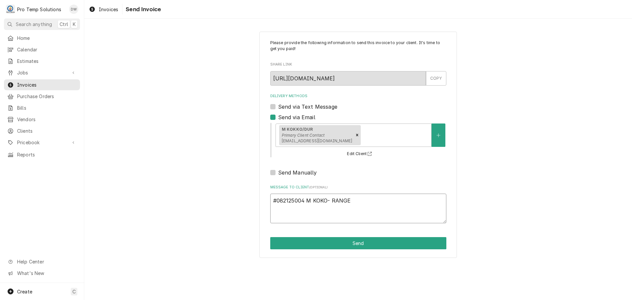
type textarea "#082125004 M KOKO- RANGE"
type textarea "x"
type textarea "#082125004 M KOKO- RANGE /"
type textarea "x"
type textarea "#082125004 M KOKO- RANGE /"
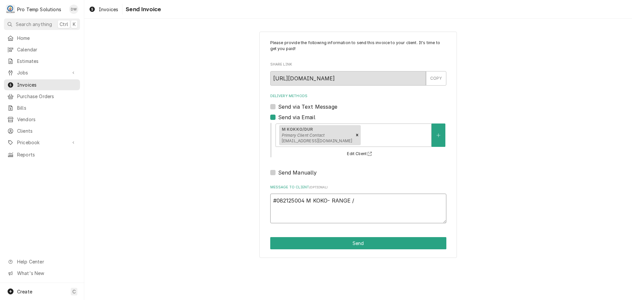
type textarea "x"
type textarea "#082125004 M KOKO- RANGE / O"
type textarea "x"
type textarea "#082125004 M KOKO- RANGE / OV"
type textarea "x"
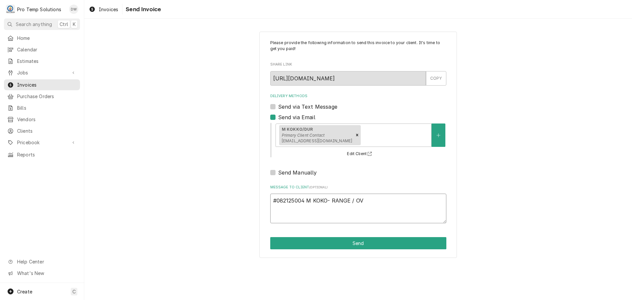
type textarea "#082125004 M KOKO- RANGE / OVE"
type textarea "x"
type textarea "#082125004 M KOKO- RANGE / OVEN"
type textarea "x"
type textarea "#082125004 M KOKO- RANGE / OVEN"
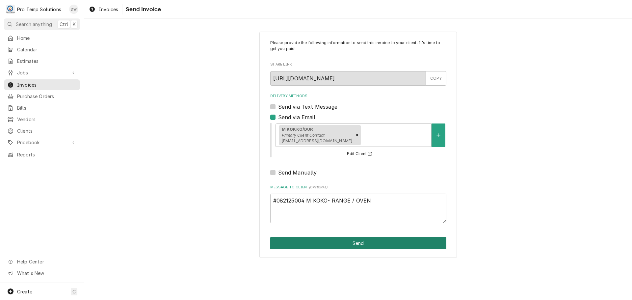
click at [361, 243] on button "Send" at bounding box center [358, 243] width 176 height 12
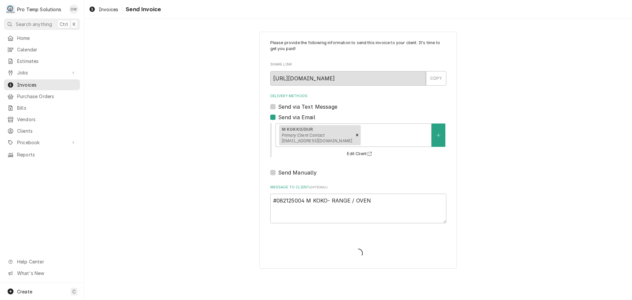
type textarea "x"
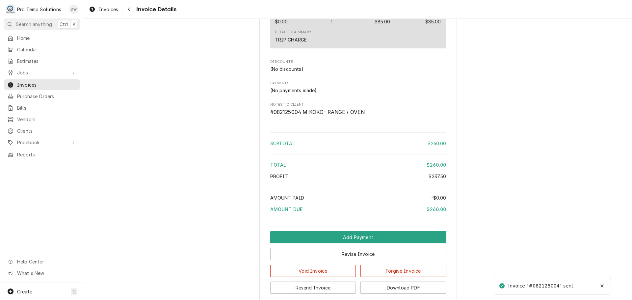
scroll to position [619, 0]
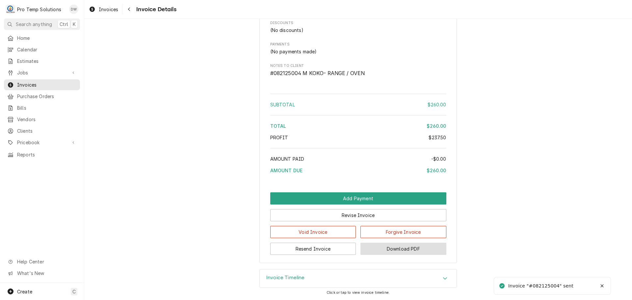
click at [396, 246] on button "Download PDF" at bounding box center [403, 249] width 86 height 12
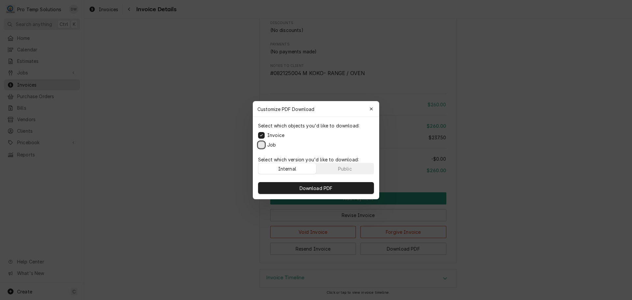
click at [263, 145] on button "Job" at bounding box center [261, 144] width 7 height 7
click at [313, 185] on span "Download PDF" at bounding box center [316, 187] width 36 height 7
